Goal: Task Accomplishment & Management: Complete application form

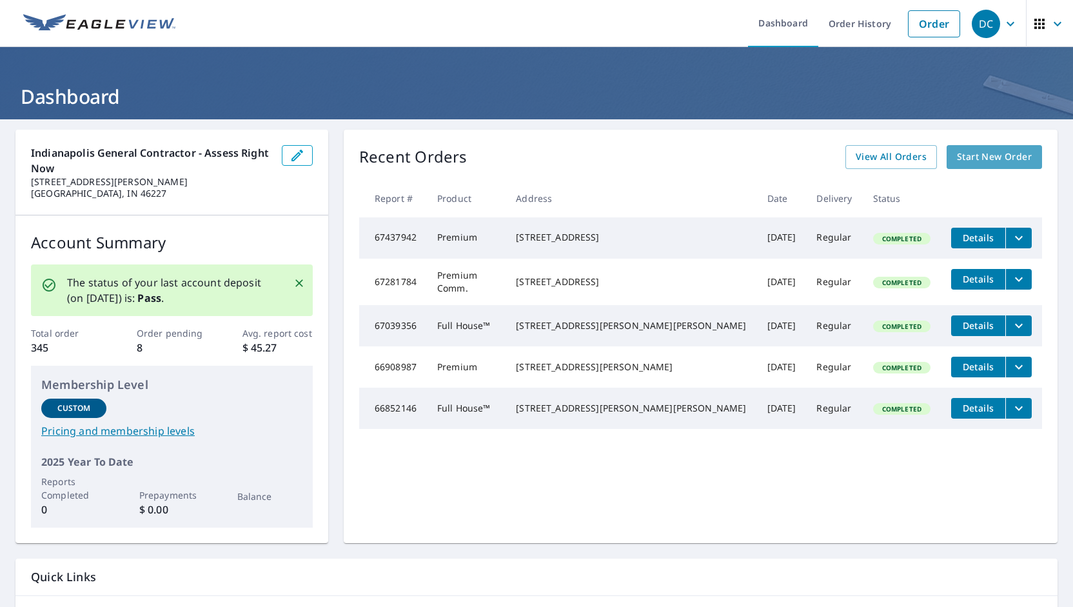
click at [991, 157] on span "Start New Order" at bounding box center [994, 157] width 75 height 16
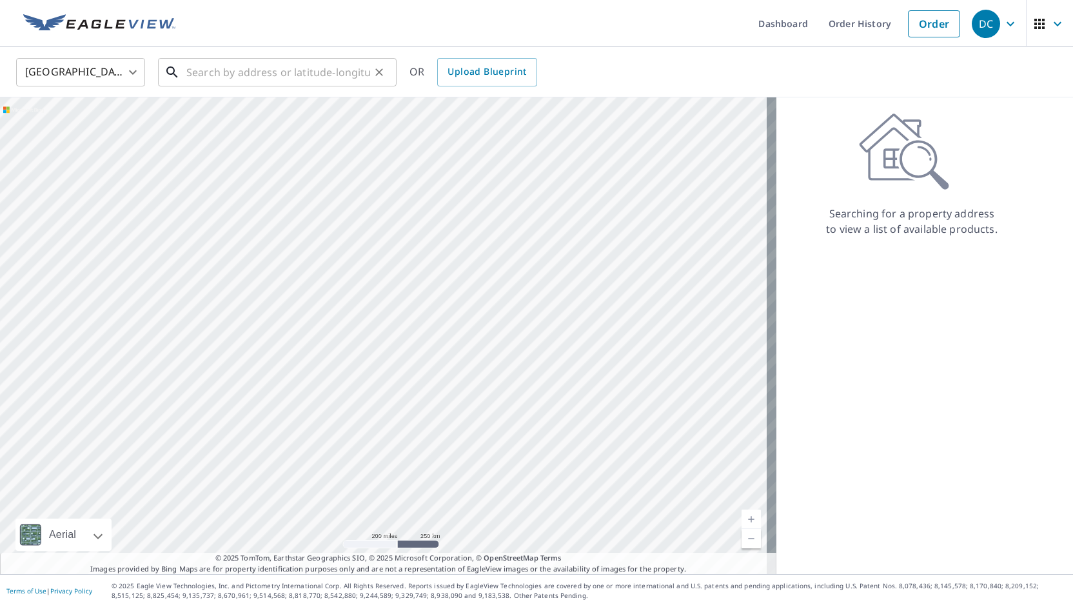
click at [333, 77] on input "text" at bounding box center [278, 72] width 184 height 36
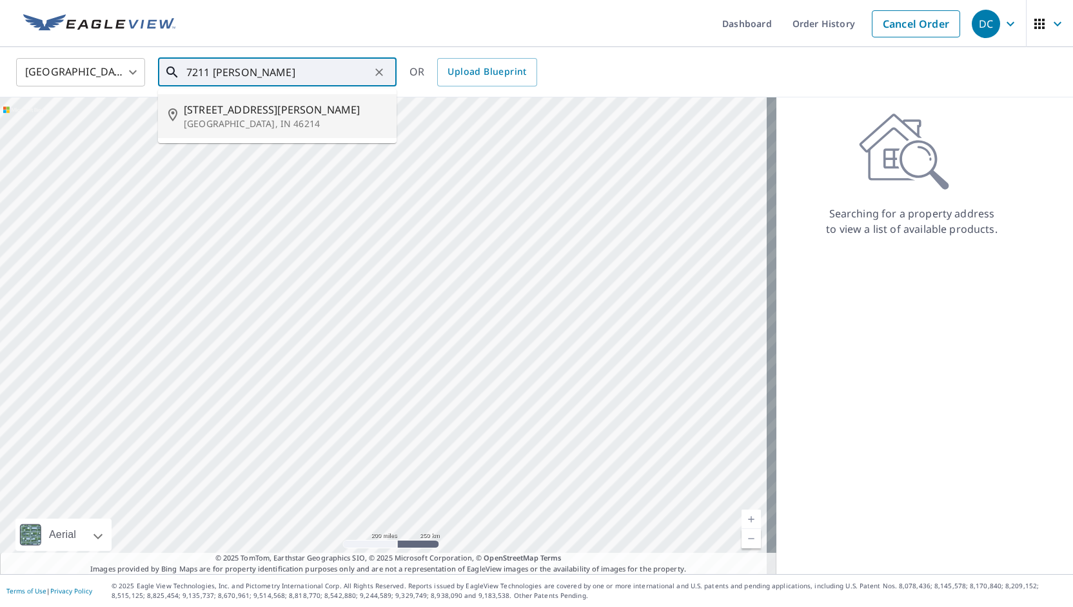
click at [284, 113] on span "[STREET_ADDRESS][PERSON_NAME]" at bounding box center [285, 109] width 202 height 15
type input "[STREET_ADDRESS][PERSON_NAME]"
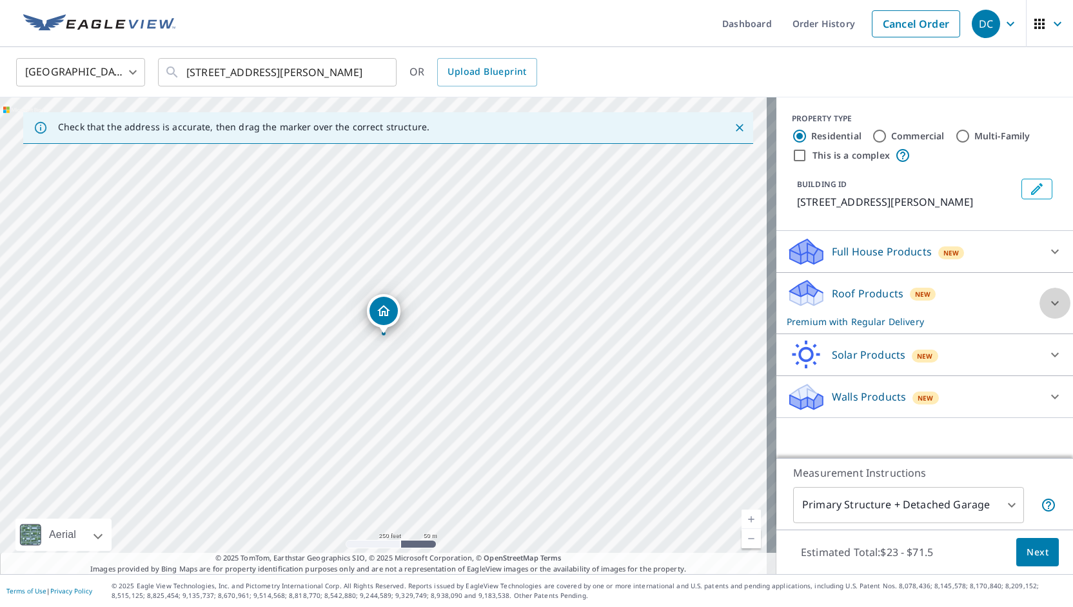
click at [1047, 298] on icon at bounding box center [1054, 302] width 15 height 15
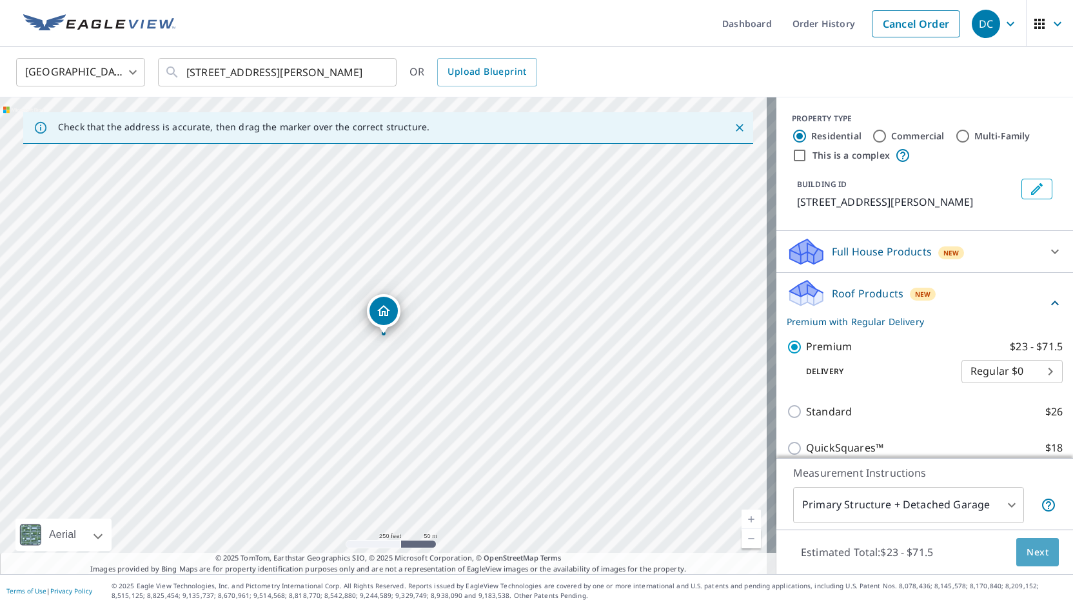
click at [1027, 552] on span "Next" at bounding box center [1037, 552] width 22 height 16
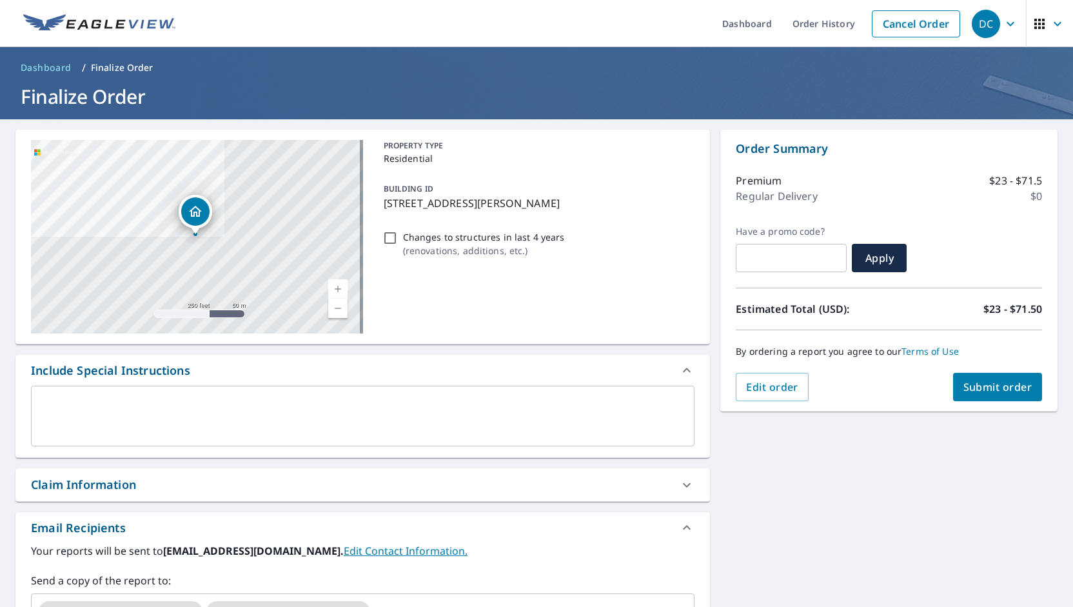
click at [970, 385] on span "Submit order" at bounding box center [997, 387] width 69 height 14
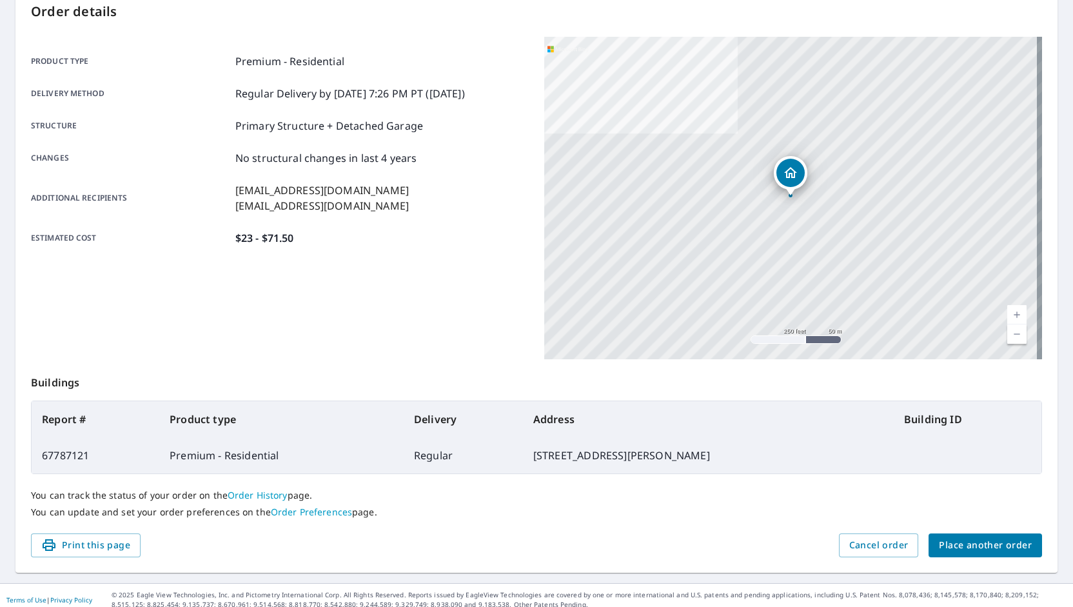
scroll to position [151, 0]
